Goal: Information Seeking & Learning: Learn about a topic

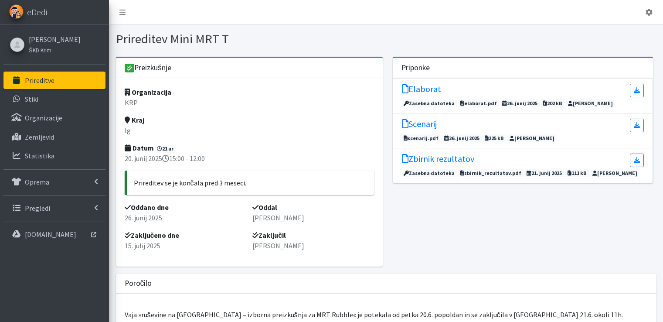
scroll to position [960, 0]
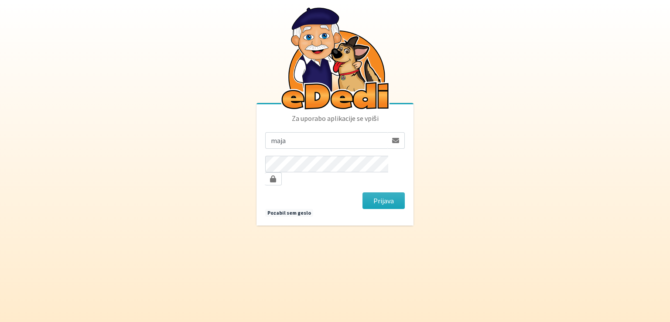
type input "[EMAIL_ADDRESS][DOMAIN_NAME]"
click at [362, 192] on button "Prijava" at bounding box center [383, 200] width 42 height 17
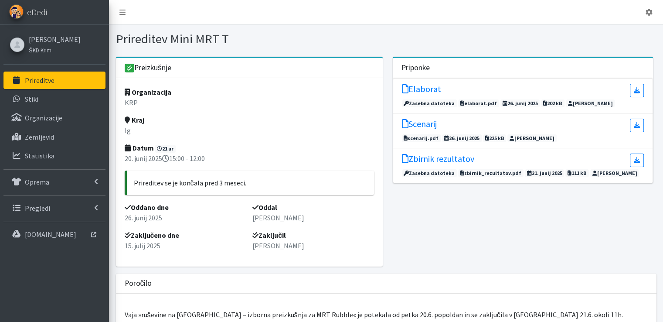
click at [64, 81] on link "Prireditve" at bounding box center [54, 79] width 102 height 17
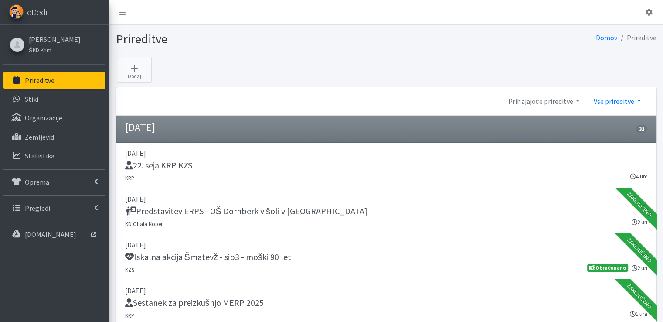
click at [638, 99] on link "Vse prireditve" at bounding box center [616, 100] width 61 height 17
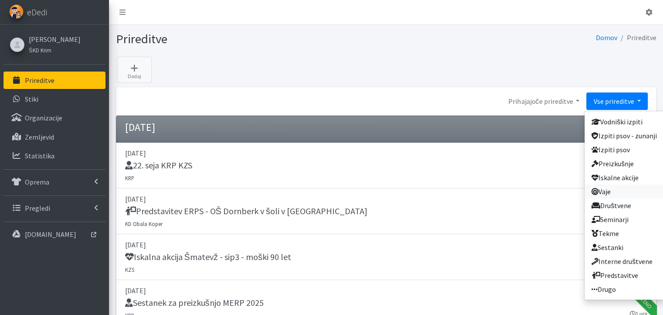
click at [609, 190] on link "Vaje" at bounding box center [624, 191] width 79 height 14
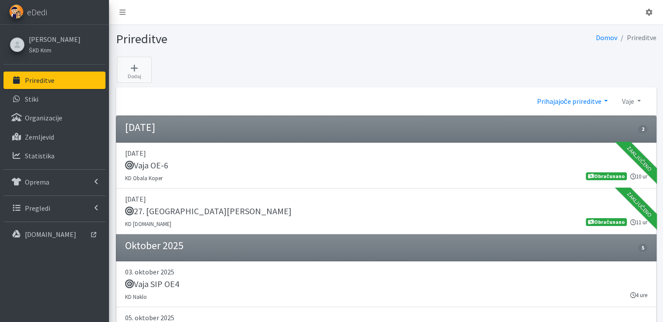
click at [604, 102] on link "Prihajajoče prireditve" at bounding box center [572, 100] width 85 height 17
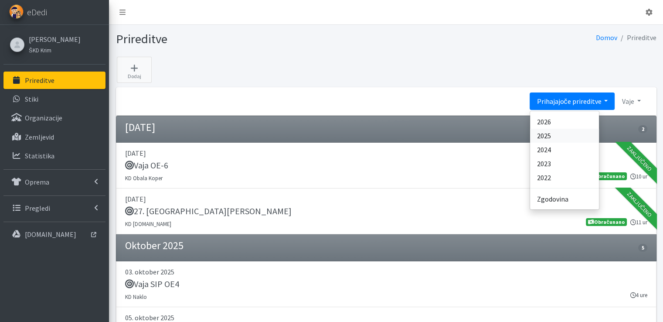
click at [558, 136] on link "2025" at bounding box center [564, 136] width 69 height 14
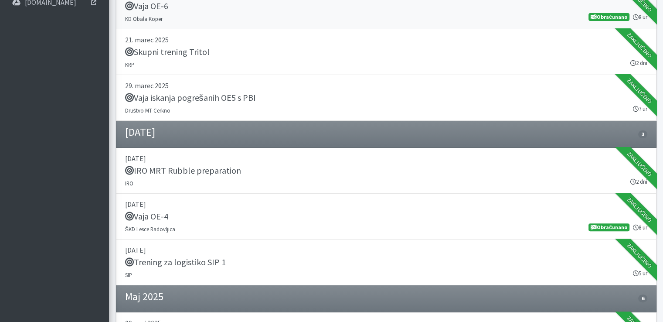
scroll to position [218, 0]
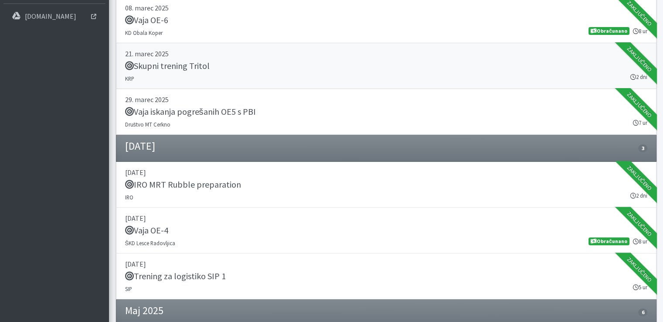
click at [176, 66] on h5 "Skupni trening Tritol" at bounding box center [167, 66] width 85 height 10
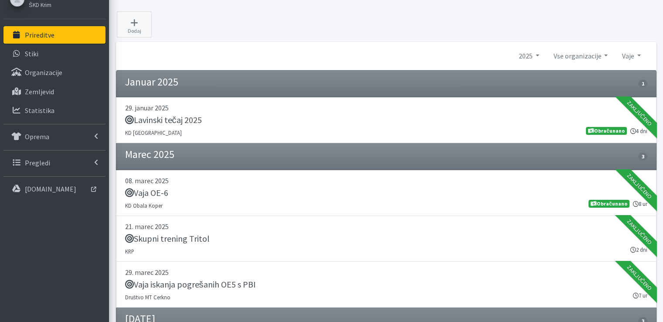
scroll to position [44, 0]
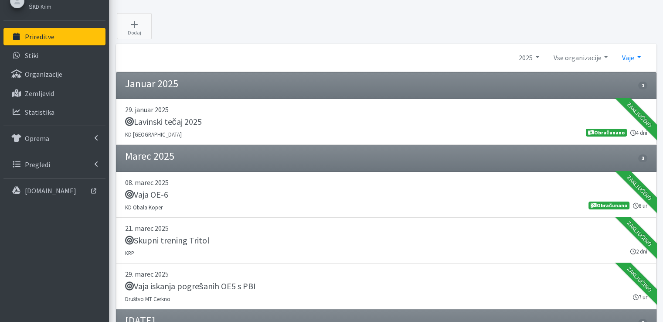
click at [636, 54] on link "Vaje" at bounding box center [631, 57] width 33 height 17
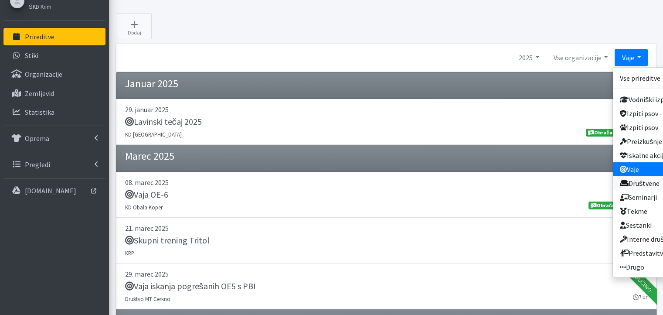
click at [642, 181] on link "Društvene" at bounding box center [652, 183] width 79 height 14
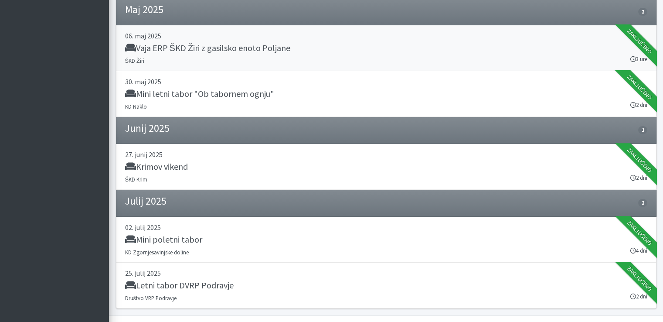
scroll to position [325, 0]
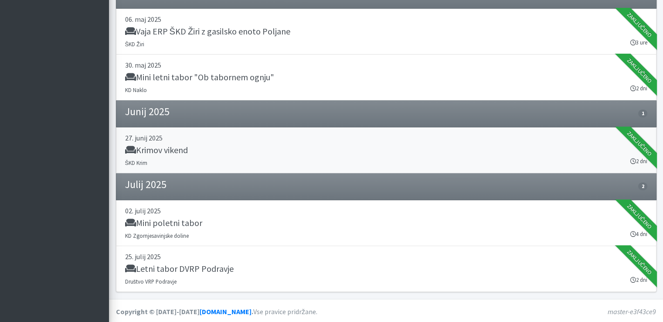
click at [165, 149] on h5 "Krimov vikend" at bounding box center [156, 150] width 63 height 10
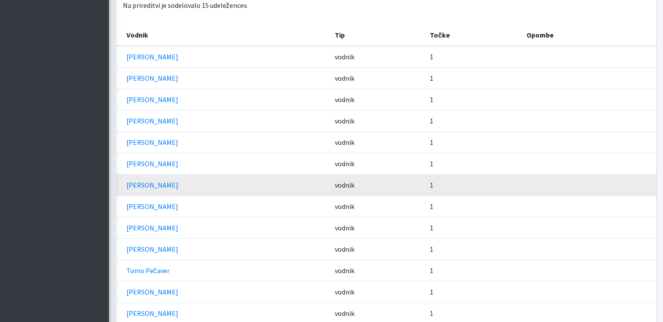
scroll to position [463, 0]
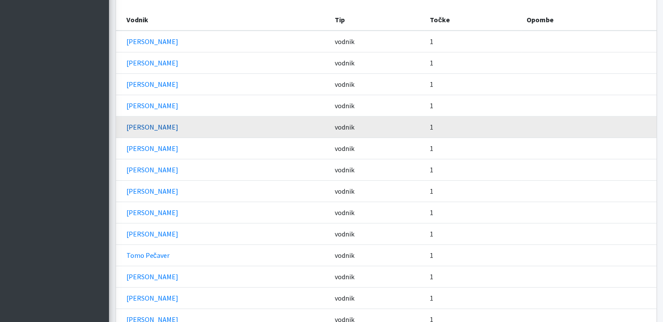
click at [142, 126] on link "[PERSON_NAME]" at bounding box center [152, 126] width 52 height 9
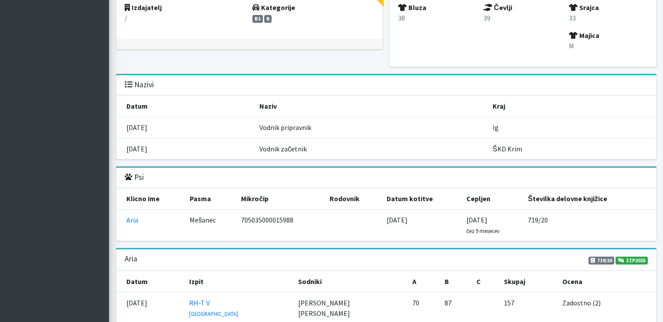
scroll to position [741, 0]
